Goal: Task Accomplishment & Management: Manage account settings

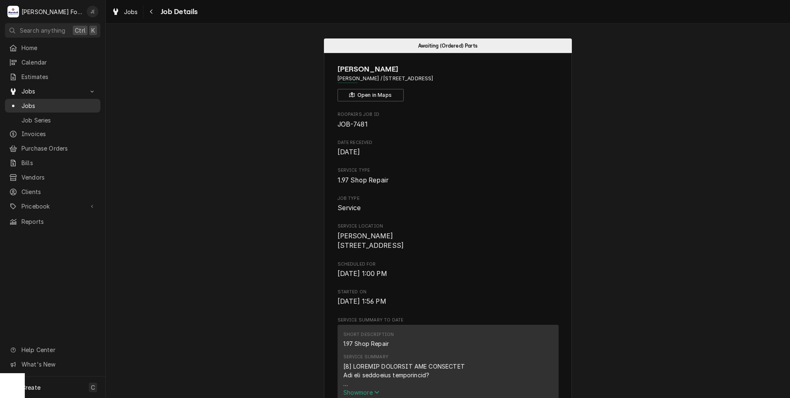
click at [29, 103] on span "Jobs" at bounding box center [58, 105] width 75 height 9
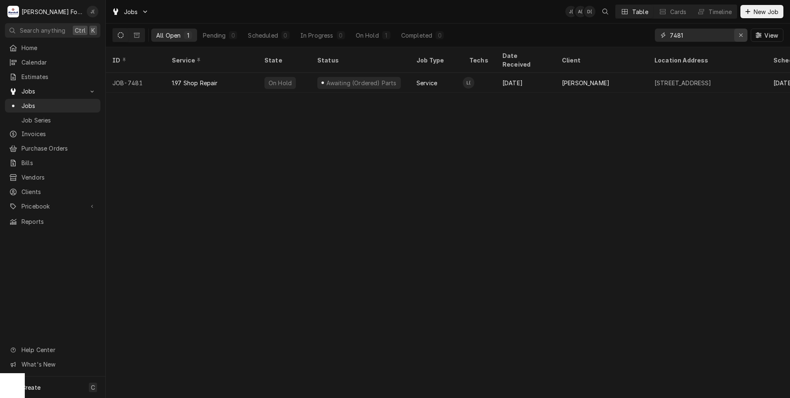
click at [744, 35] on div "Erase input" at bounding box center [741, 35] width 8 height 8
click at [726, 35] on input "Dynamic Content Wrapper" at bounding box center [709, 35] width 78 height 13
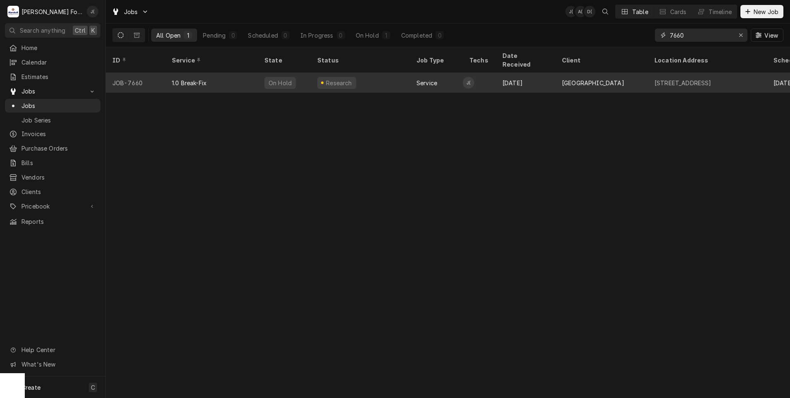
type input "7660"
click at [226, 79] on div "1.0 Break-Fix" at bounding box center [211, 83] width 93 height 20
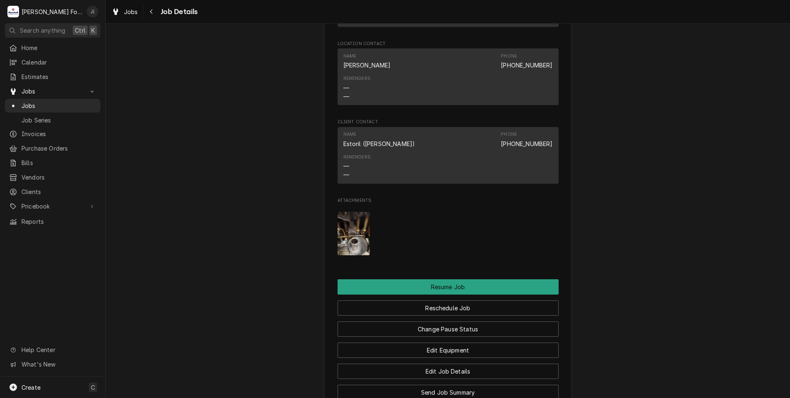
scroll to position [868, 0]
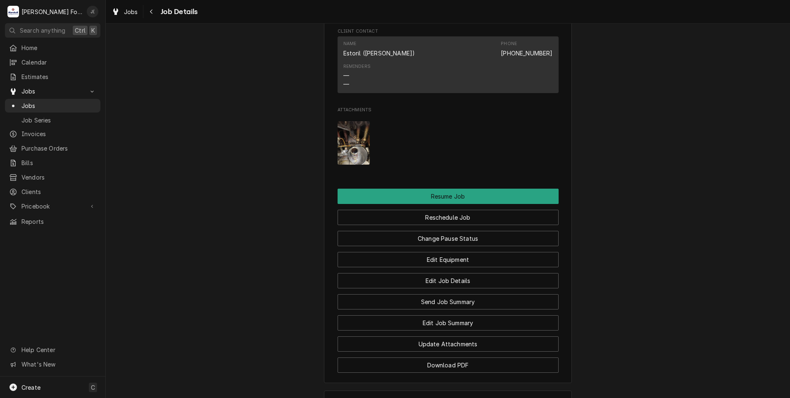
click at [342, 162] on img "Attachments" at bounding box center [354, 142] width 33 height 43
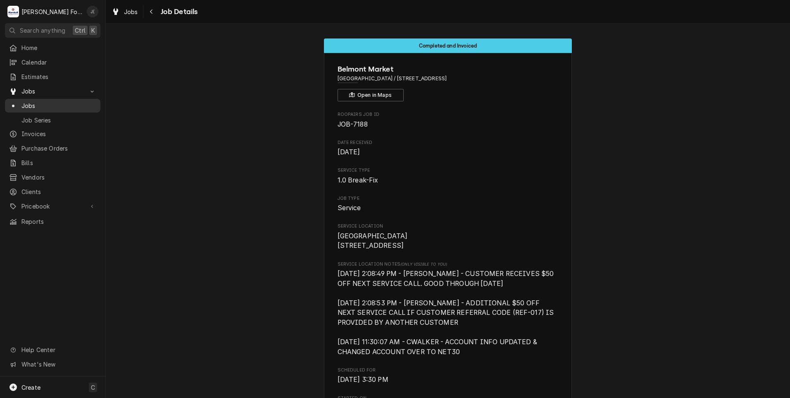
click at [45, 102] on span "Jobs" at bounding box center [58, 105] width 75 height 9
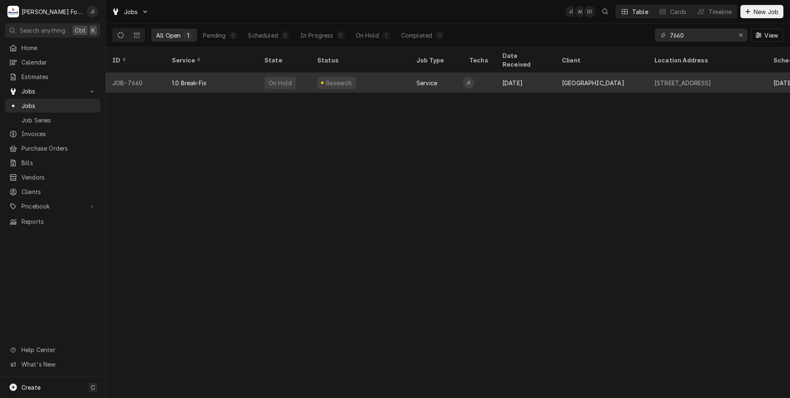
click at [281, 77] on div "On Hold" at bounding box center [280, 83] width 31 height 12
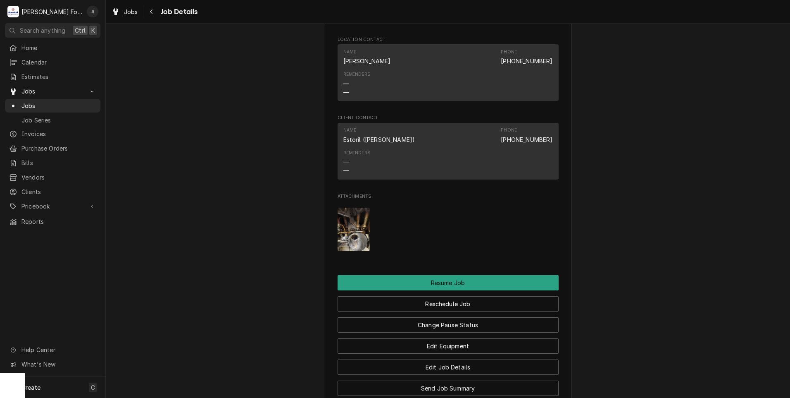
scroll to position [868, 0]
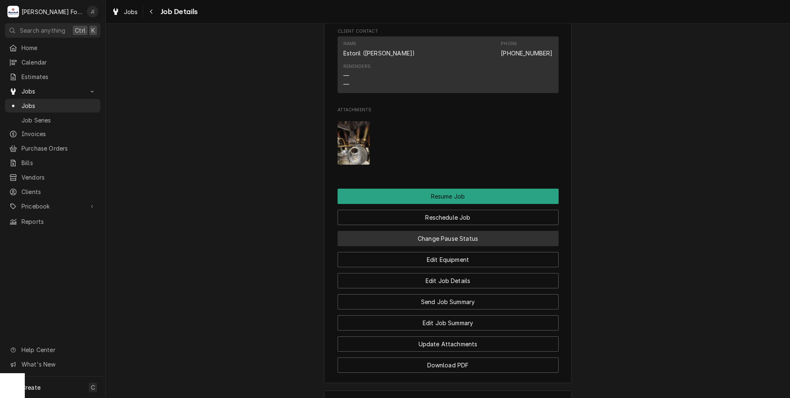
click at [475, 246] on button "Change Pause Status" at bounding box center [448, 238] width 221 height 15
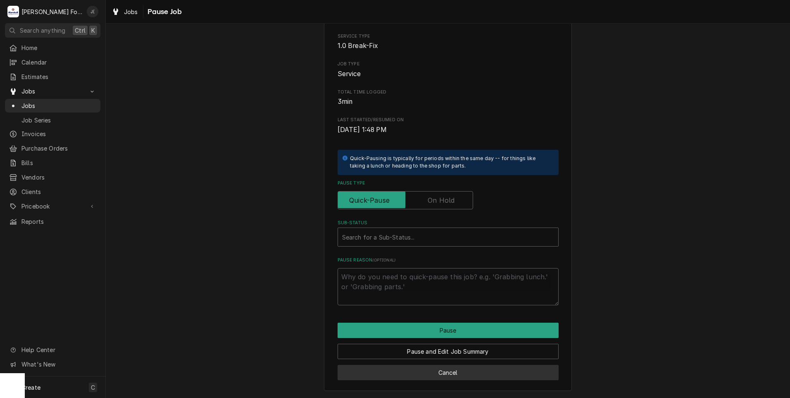
click at [438, 370] on button "Cancel" at bounding box center [448, 372] width 221 height 15
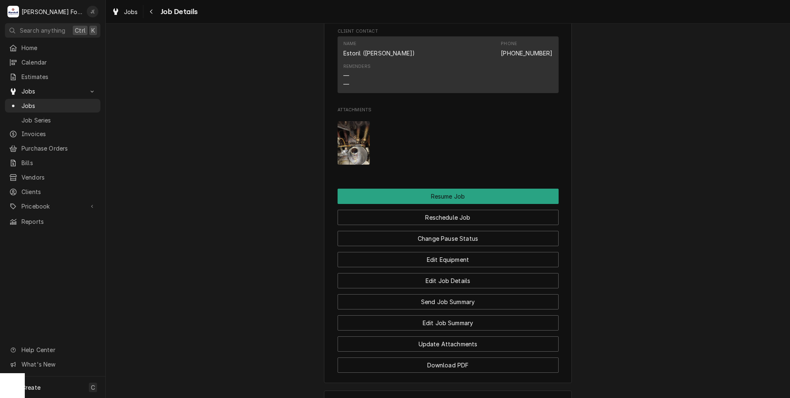
scroll to position [1026, 0]
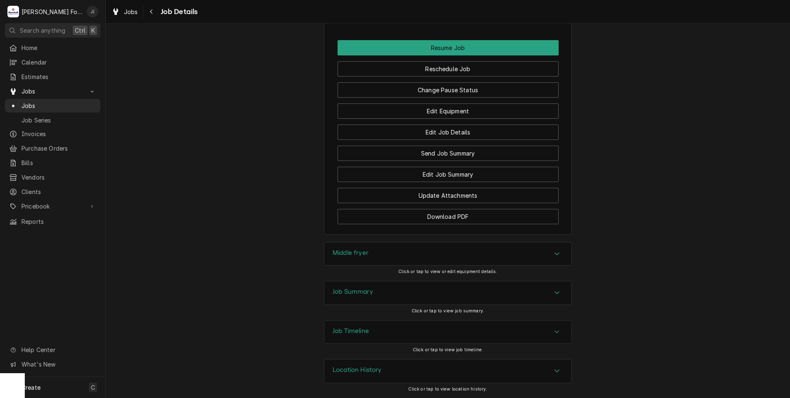
click at [399, 296] on div "Job Summary" at bounding box center [447, 292] width 247 height 23
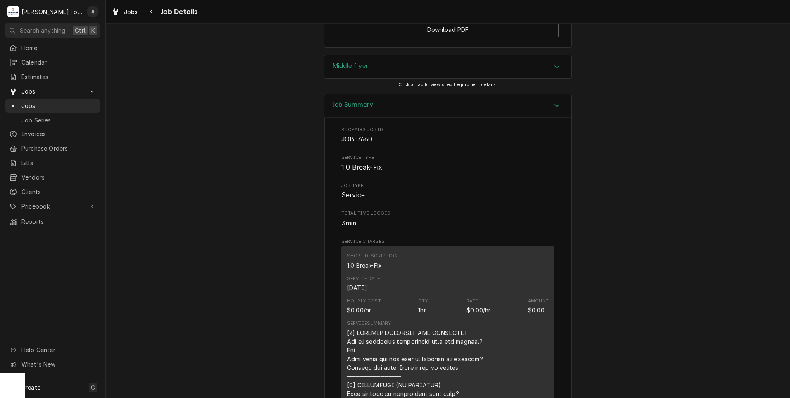
scroll to position [1124, 0]
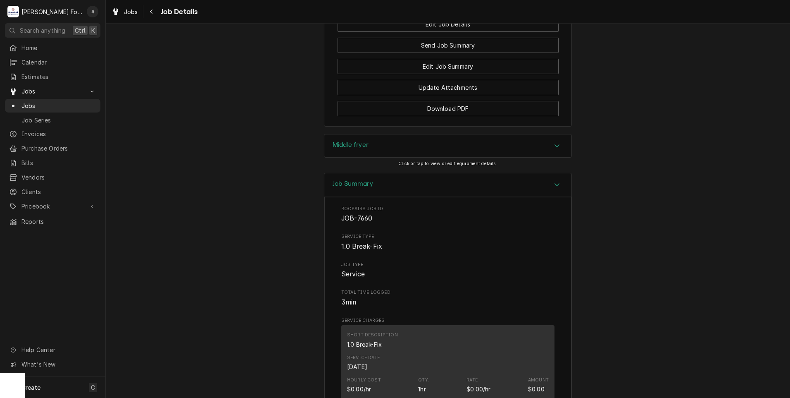
click at [351, 149] on h3 "Middle fryer" at bounding box center [351, 145] width 36 height 8
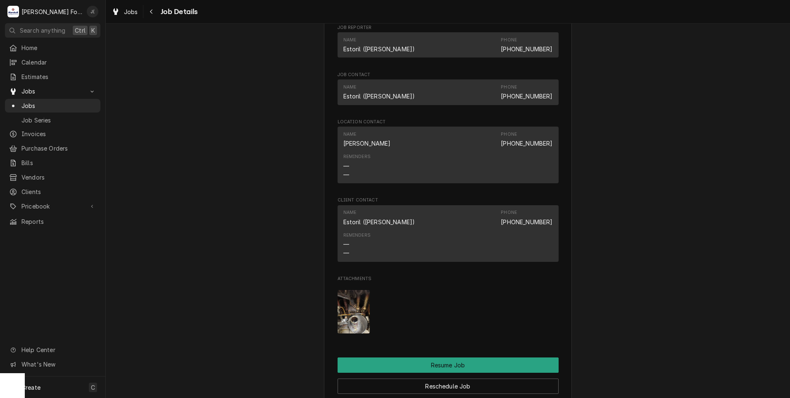
scroll to position [823, 0]
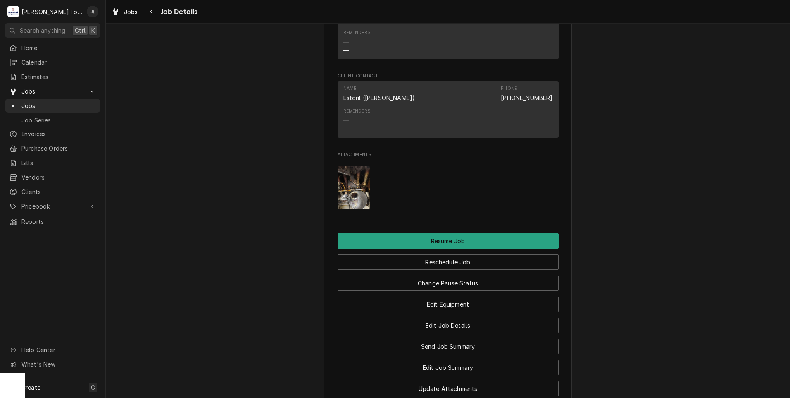
click at [343, 205] on img "Attachments" at bounding box center [354, 187] width 33 height 43
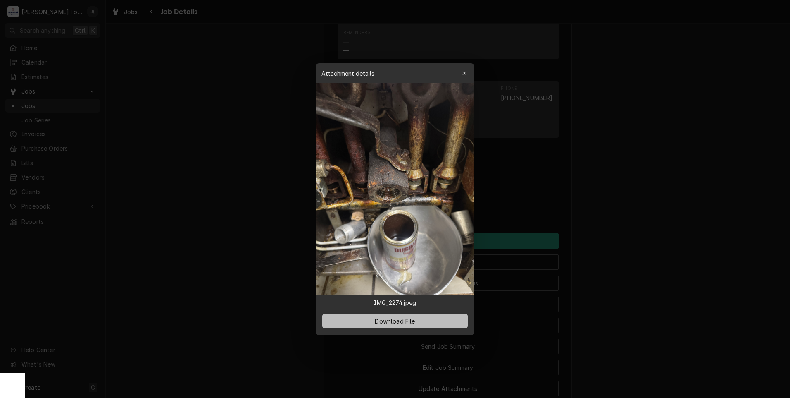
click at [391, 323] on span "Download File" at bounding box center [394, 320] width 43 height 9
drag, startPoint x: 251, startPoint y: 119, endPoint x: 260, endPoint y: 123, distance: 10.4
click at [251, 119] on div at bounding box center [395, 199] width 790 height 398
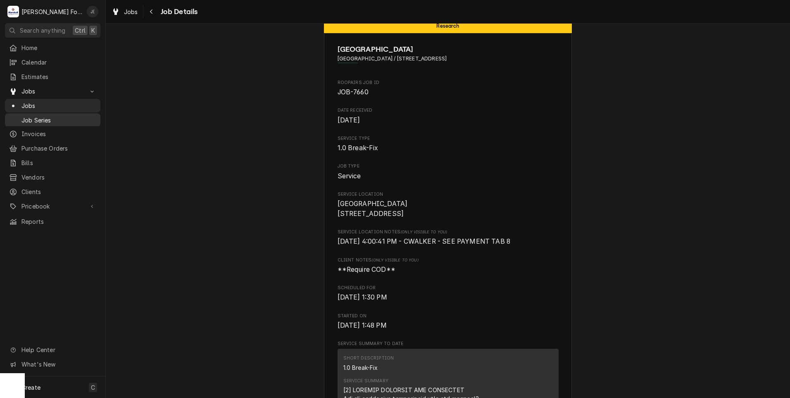
scroll to position [0, 0]
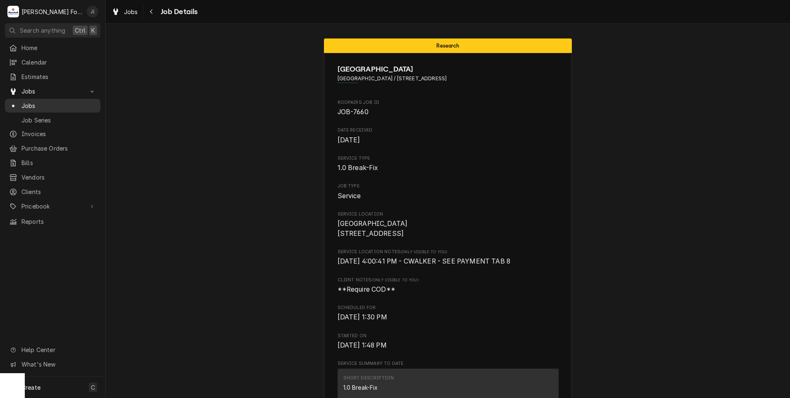
click at [57, 101] on span "Jobs" at bounding box center [58, 105] width 75 height 9
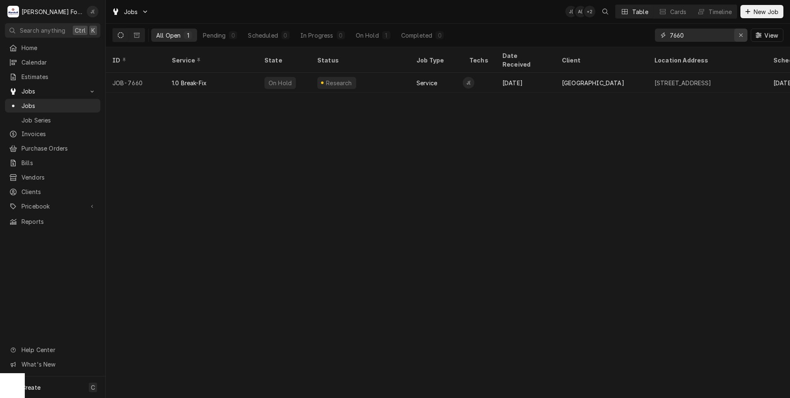
click at [742, 36] on icon "Erase input" at bounding box center [741, 35] width 5 height 6
click at [738, 37] on input "Dynamic Content Wrapper" at bounding box center [709, 35] width 78 height 13
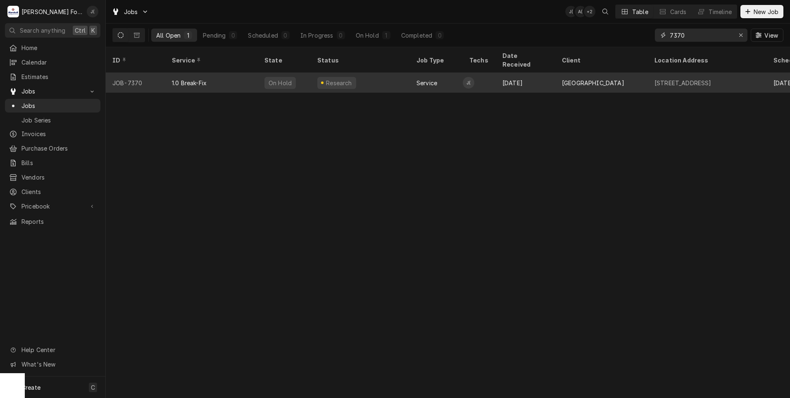
type input "7370"
click at [244, 76] on div "1.0 Break-Fix" at bounding box center [211, 83] width 93 height 20
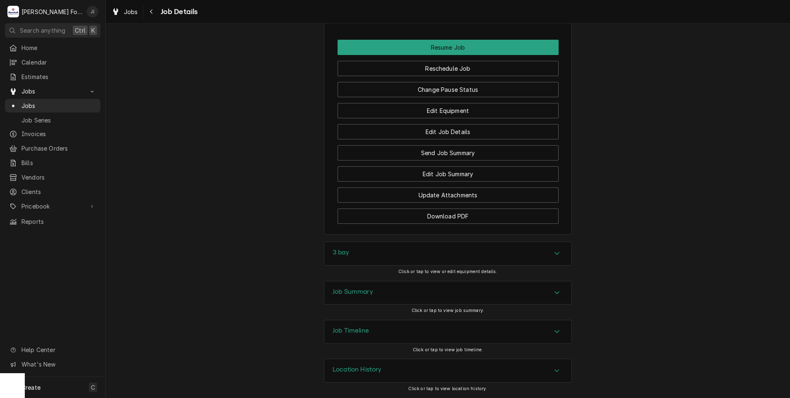
scroll to position [981, 0]
click at [347, 255] on div "3 bay" at bounding box center [447, 253] width 247 height 23
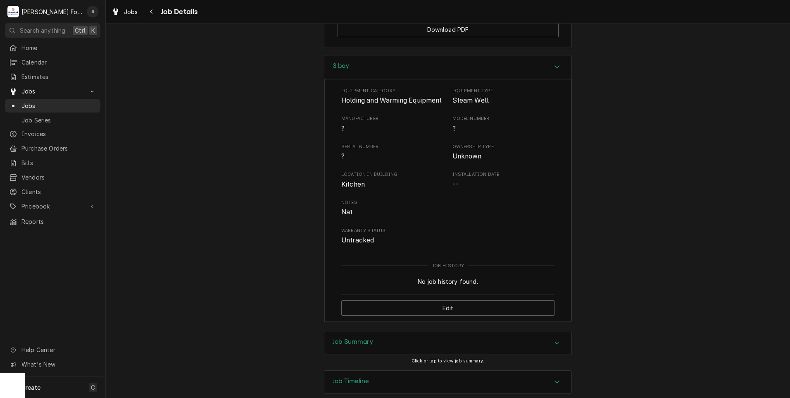
scroll to position [1218, 0]
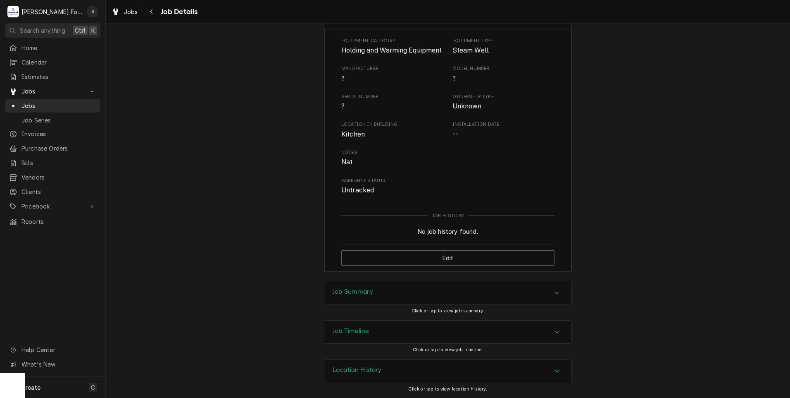
click at [399, 299] on div "Job Summary" at bounding box center [447, 292] width 247 height 23
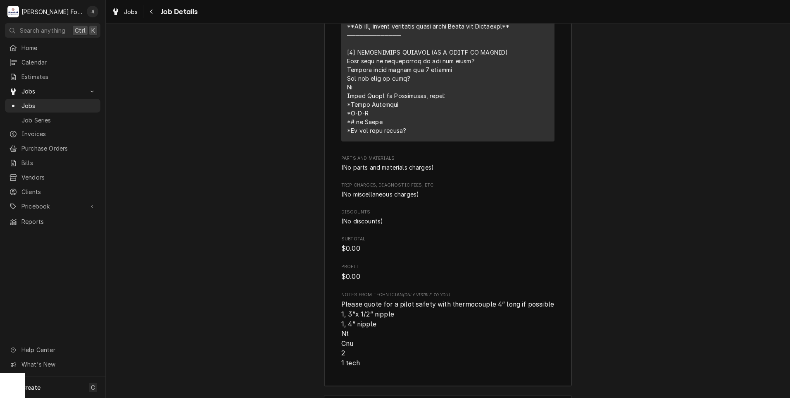
scroll to position [1881, 0]
